Goal: Information Seeking & Learning: Learn about a topic

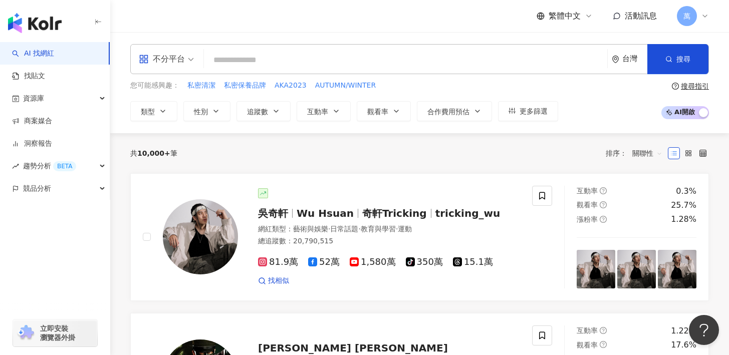
click at [326, 58] on input "search" at bounding box center [405, 60] width 395 height 19
type input "**********"
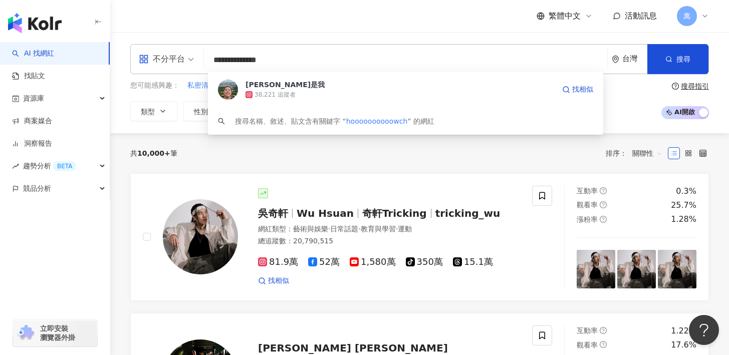
click at [401, 98] on div "38,221 追蹤者" at bounding box center [399, 95] width 309 height 10
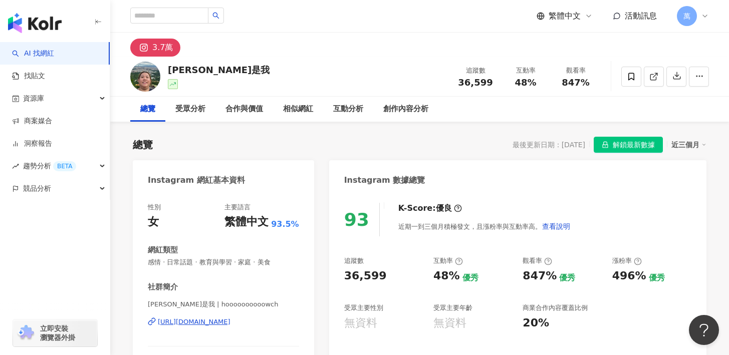
click at [635, 144] on span "解鎖最新數據" at bounding box center [634, 145] width 42 height 16
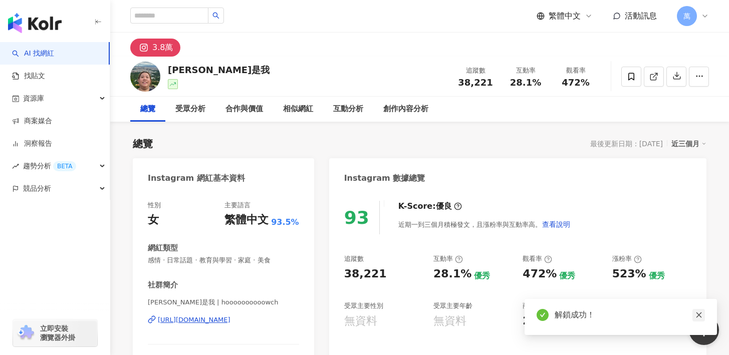
click at [695, 316] on link at bounding box center [698, 315] width 13 height 13
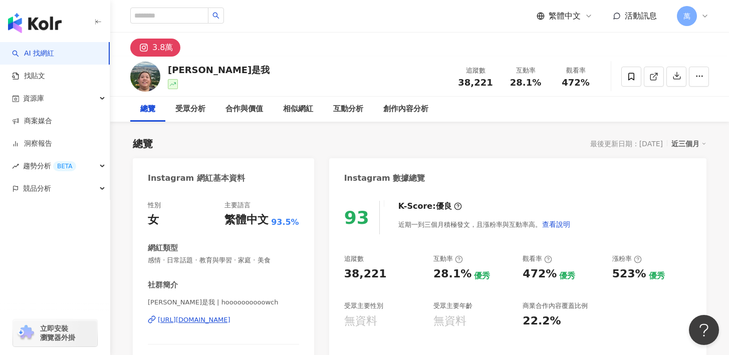
click at [690, 144] on div "近三個月" at bounding box center [688, 143] width 35 height 13
